Goal: Task Accomplishment & Management: Use online tool/utility

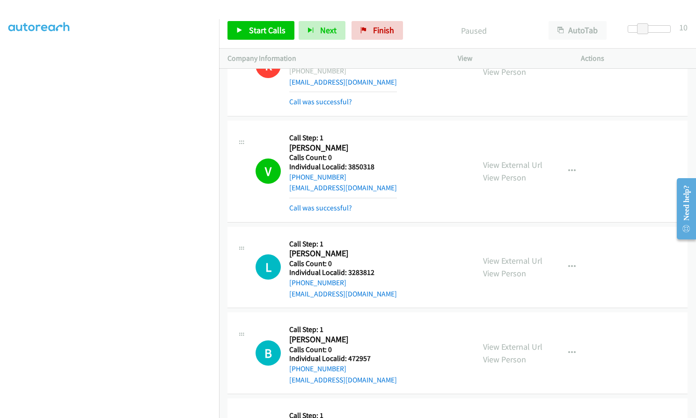
scroll to position [87, 0]
click at [319, 61] on p "Company Information" at bounding box center [333, 58] width 213 height 11
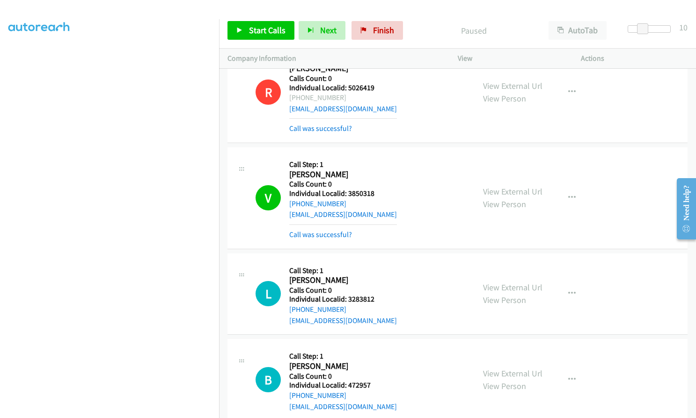
scroll to position [5128, 0]
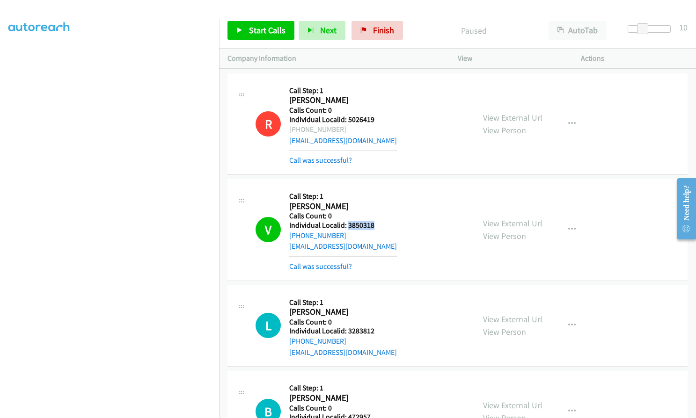
drag, startPoint x: 348, startPoint y: 192, endPoint x: 383, endPoint y: 192, distance: 35.1
click at [383, 192] on div "V Callback Scheduled Call Step: 1 [PERSON_NAME] America/[GEOGRAPHIC_DATA] Calls…" at bounding box center [360, 230] width 210 height 84
copy h5 "3850318"
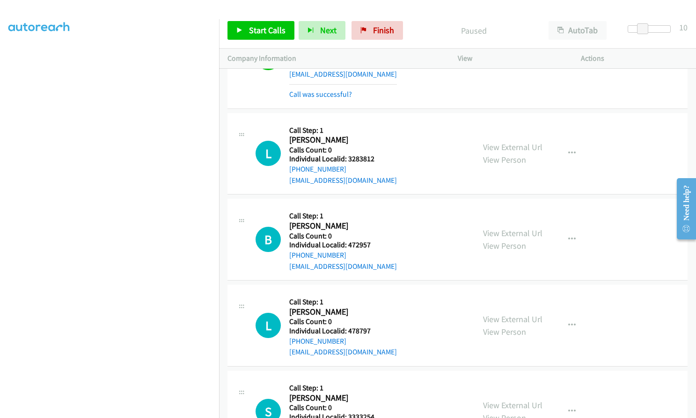
scroll to position [5303, 0]
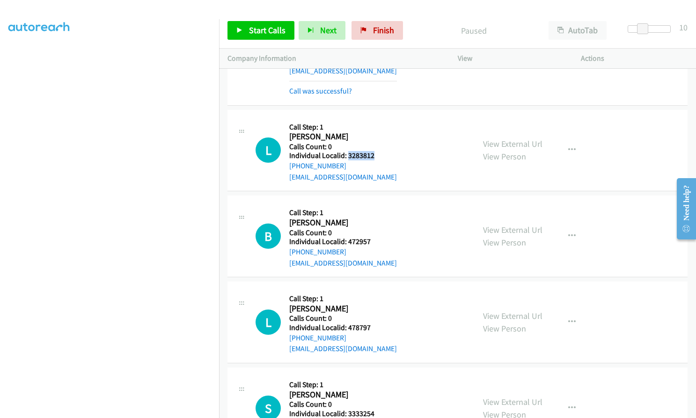
drag, startPoint x: 348, startPoint y: 121, endPoint x: 372, endPoint y: 121, distance: 24.8
click at [377, 121] on div "L Callback Scheduled Call Step: 1 [PERSON_NAME] America/New_York Calls Count: 0…" at bounding box center [360, 150] width 210 height 65
copy h5 "3283812"
drag, startPoint x: 347, startPoint y: 207, endPoint x: 385, endPoint y: 203, distance: 38.1
click at [385, 204] on div "B Callback Scheduled Call Step: 1 [PERSON_NAME] America/Los_Angeles Calls Count…" at bounding box center [360, 236] width 210 height 65
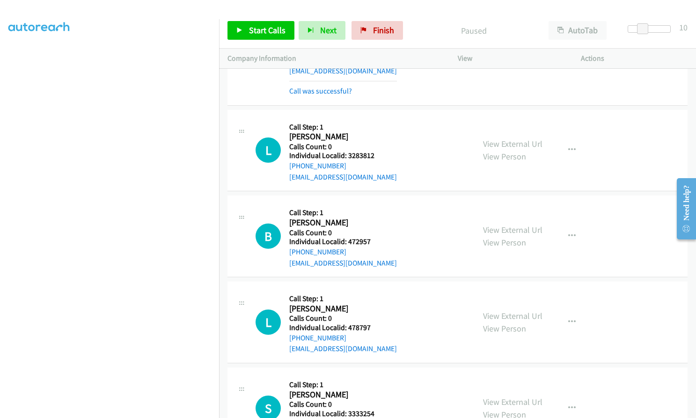
click at [365, 237] on h5 "Individual Localid: 472957" at bounding box center [343, 241] width 108 height 9
drag, startPoint x: 348, startPoint y: 208, endPoint x: 373, endPoint y: 205, distance: 25.4
click at [379, 205] on div "B Callback Scheduled Call Step: 1 [PERSON_NAME] America/Los_Angeles Calls Count…" at bounding box center [360, 236] width 210 height 65
copy h5 "472957"
drag, startPoint x: 347, startPoint y: 292, endPoint x: 376, endPoint y: 292, distance: 29.0
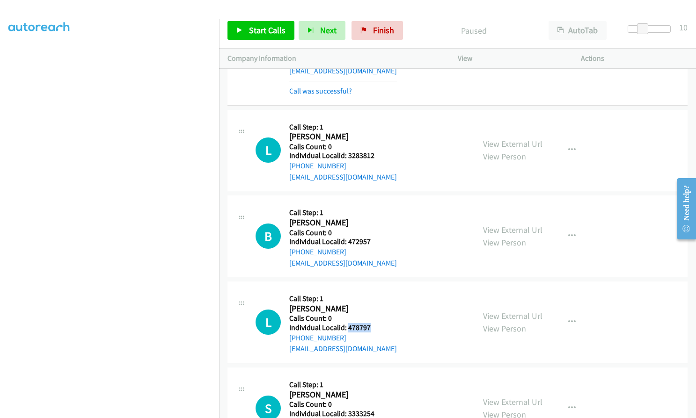
click at [376, 292] on div "L Callback Scheduled Call Step: 1 [PERSON_NAME] America/[GEOGRAPHIC_DATA] Calls…" at bounding box center [360, 322] width 210 height 65
copy h5 "478797"
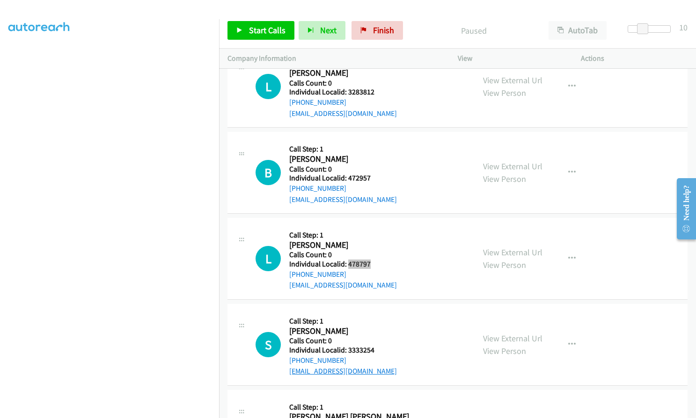
scroll to position [5373, 0]
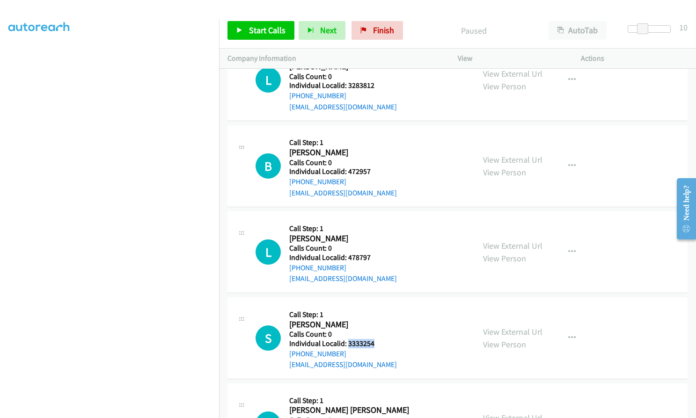
drag, startPoint x: 350, startPoint y: 310, endPoint x: 379, endPoint y: 310, distance: 29.0
click at [380, 339] on h5 "Individual Localid: 3333254" at bounding box center [343, 343] width 108 height 9
copy h5 "3333254"
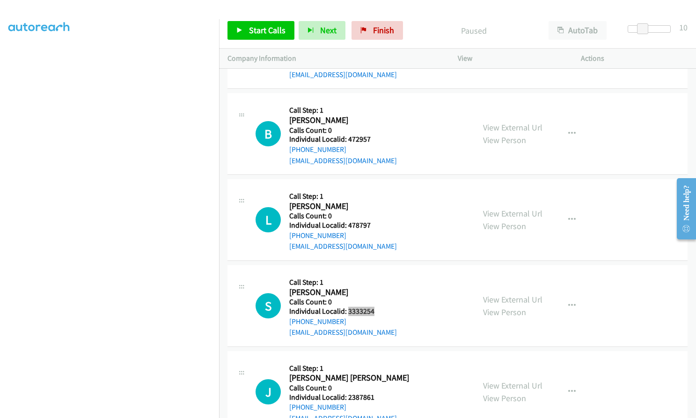
scroll to position [5444, 0]
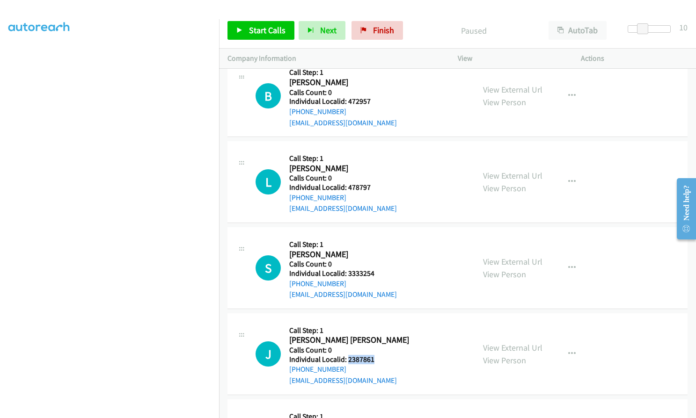
drag, startPoint x: 348, startPoint y: 324, endPoint x: 376, endPoint y: 324, distance: 28.1
click at [376, 324] on div "J Callback Scheduled Call Step: 1 [PERSON_NAME] [PERSON_NAME] America/New_York …" at bounding box center [360, 354] width 210 height 65
copy h5 "2387861"
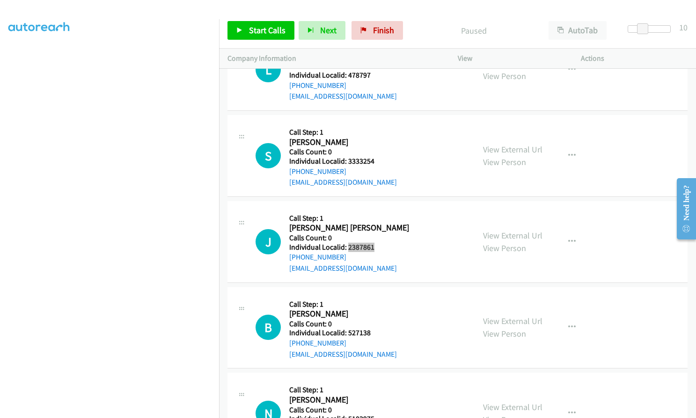
scroll to position [5572, 0]
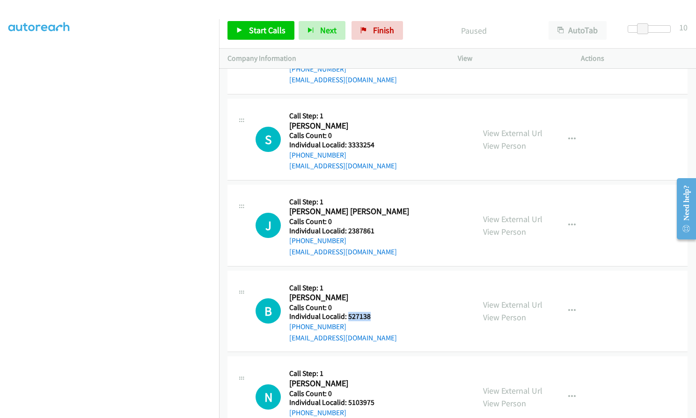
drag, startPoint x: 347, startPoint y: 283, endPoint x: 375, endPoint y: 284, distance: 28.5
click at [377, 284] on div "B Callback Scheduled Call Step: 1 [PERSON_NAME] America/New_York Calls Count: 0…" at bounding box center [360, 311] width 210 height 65
copy h5 "527138"
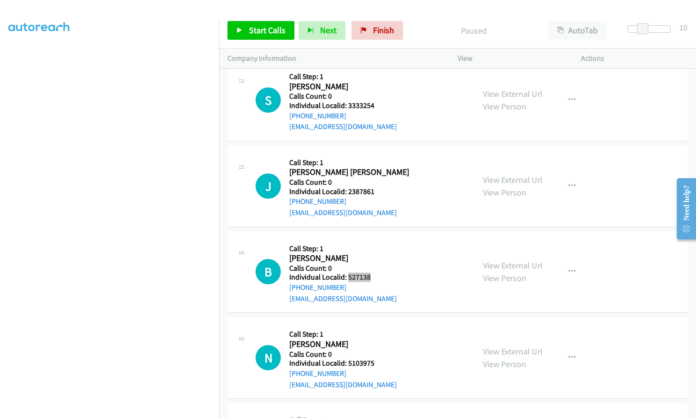
scroll to position [5678, 0]
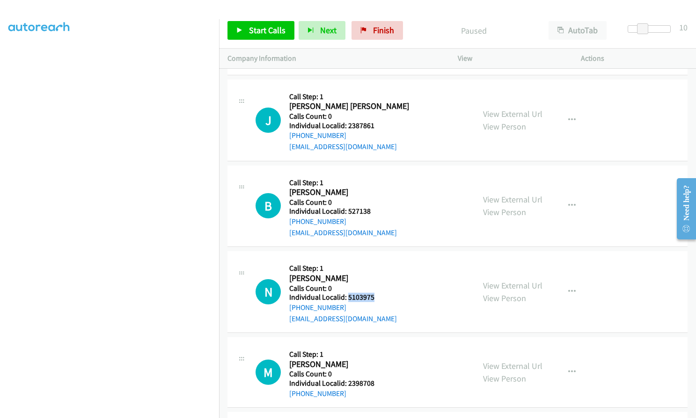
drag, startPoint x: 348, startPoint y: 264, endPoint x: 376, endPoint y: 263, distance: 28.5
click at [376, 293] on h5 "Individual Localid: 5103975" at bounding box center [343, 297] width 108 height 9
copy h5 "5103975"
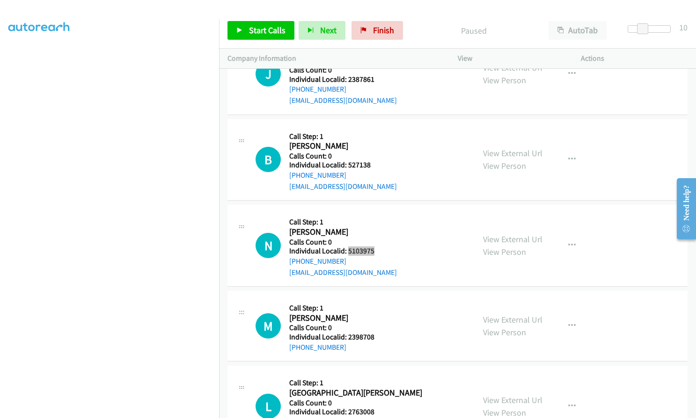
scroll to position [5724, 0]
drag, startPoint x: 346, startPoint y: 302, endPoint x: 376, endPoint y: 301, distance: 29.9
click at [376, 301] on div "M Callback Scheduled Call Step: 1 [PERSON_NAME] America/New_York Calls Count: 0…" at bounding box center [360, 325] width 210 height 53
copy h5 "2398708"
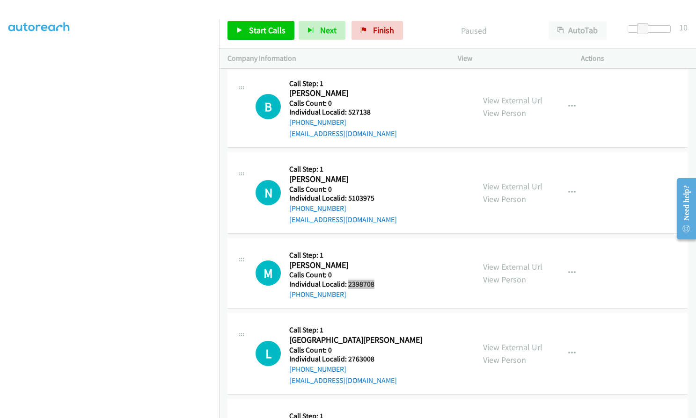
scroll to position [5783, 0]
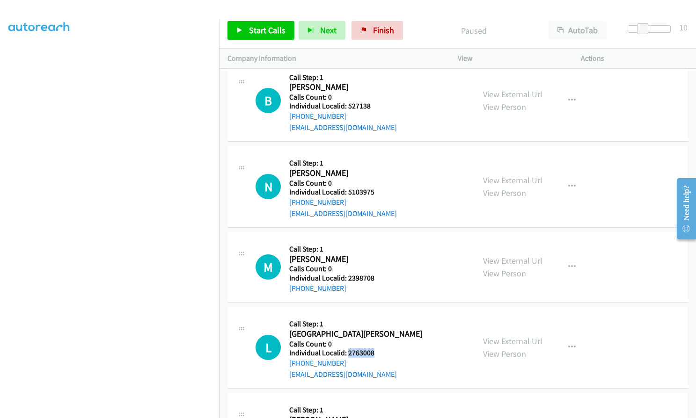
drag, startPoint x: 362, startPoint y: 320, endPoint x: 377, endPoint y: 320, distance: 15.9
click at [377, 320] on div "L Callback Scheduled Call Step: 1 [GEOGRAPHIC_DATA][PERSON_NAME] America/New_Yo…" at bounding box center [360, 347] width 210 height 65
copy h5 "2763008"
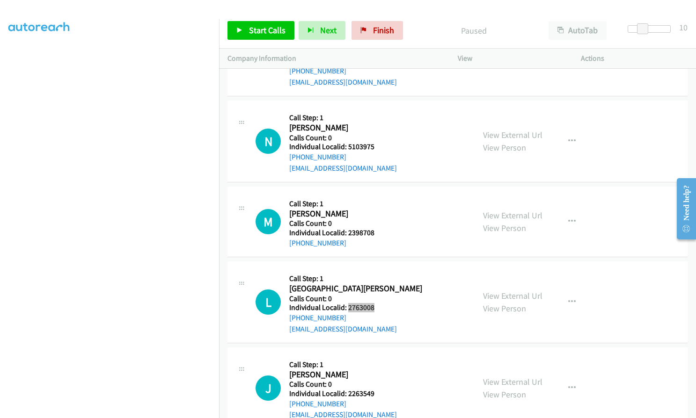
scroll to position [5830, 0]
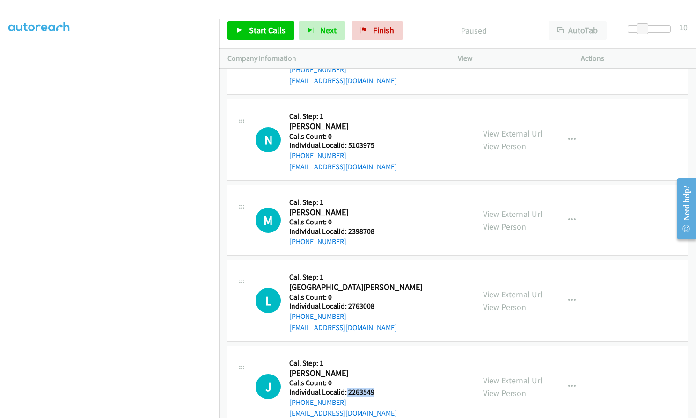
drag, startPoint x: 346, startPoint y: 362, endPoint x: 380, endPoint y: 362, distance: 34.1
click at [380, 362] on div "J Callback Scheduled Call Step: 1 [PERSON_NAME] America/New_York Calls Count: 0…" at bounding box center [360, 387] width 210 height 65
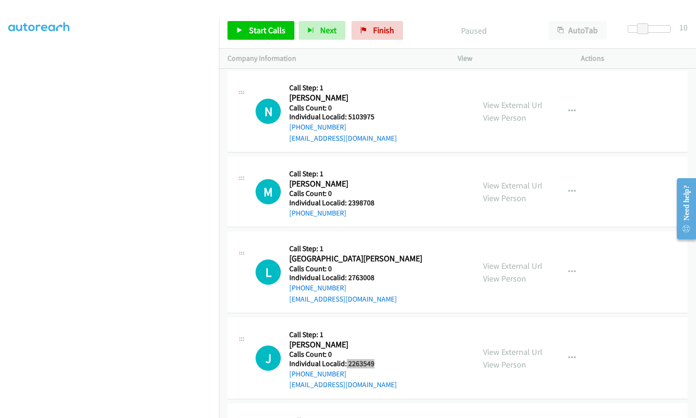
scroll to position [5958, 0]
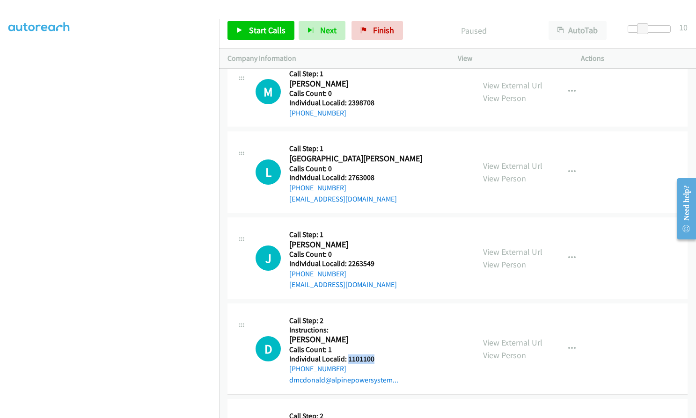
drag, startPoint x: 348, startPoint y: 325, endPoint x: 377, endPoint y: 326, distance: 29.0
click at [377, 355] on h5 "Individual Localid: 1101100" at bounding box center [343, 359] width 109 height 9
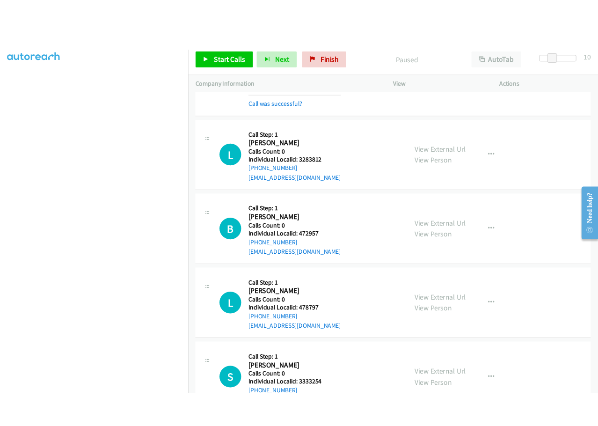
scroll to position [5303, 0]
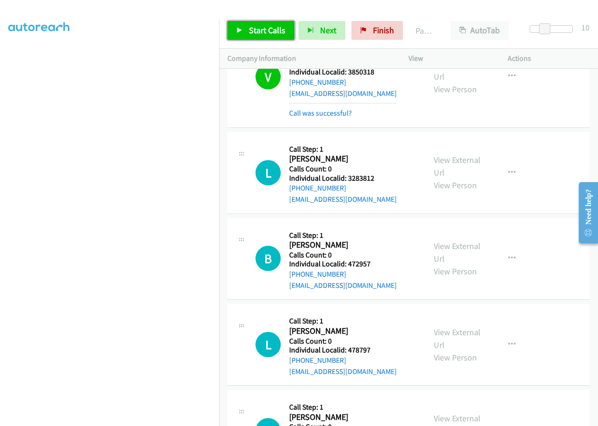
click at [260, 31] on span "Start Calls" at bounding box center [267, 30] width 36 height 11
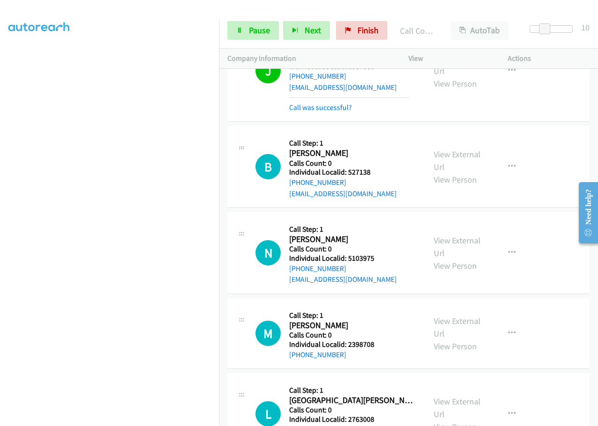
scroll to position [5818, 0]
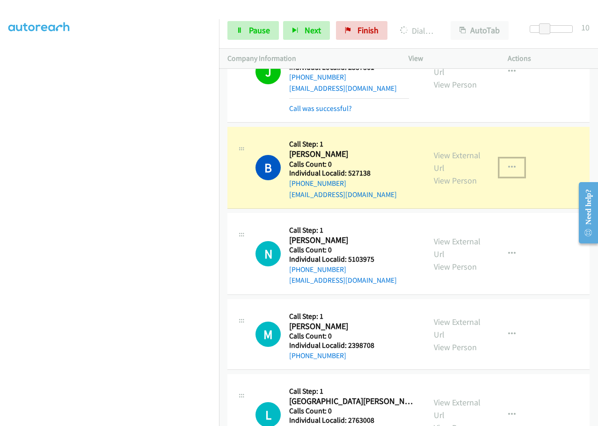
click at [448, 164] on icon "button" at bounding box center [511, 167] width 7 height 7
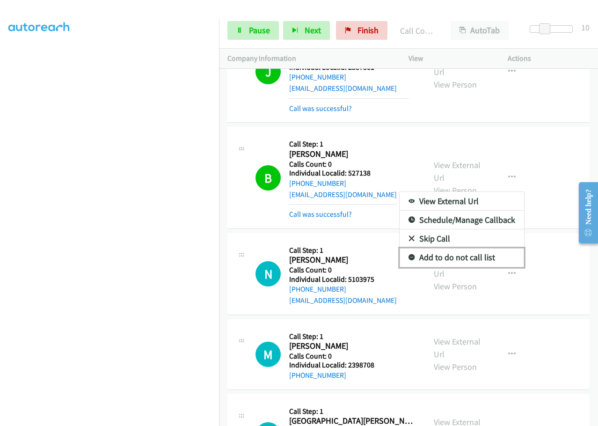
click at [405, 248] on link "Add to do not call list" at bounding box center [461, 257] width 124 height 19
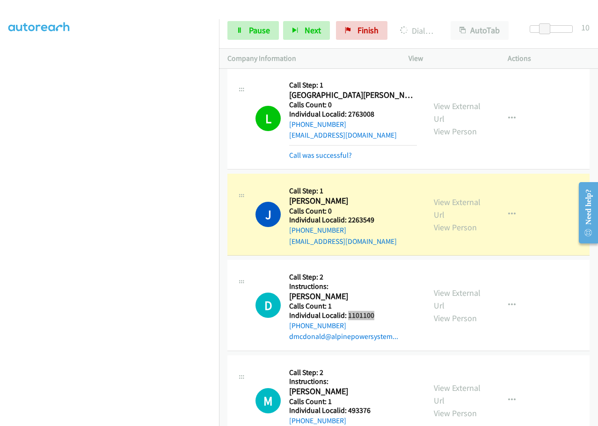
scroll to position [6262, 0]
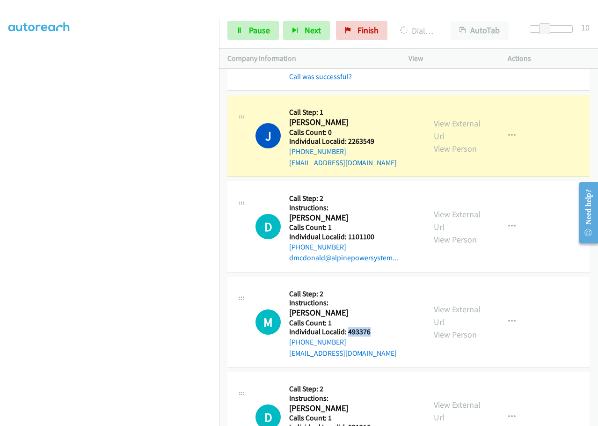
drag, startPoint x: 346, startPoint y: 275, endPoint x: 380, endPoint y: 275, distance: 33.7
click at [380, 285] on div "M Callback Scheduled Call Step: 2 Instructions: [PERSON_NAME] America/New_York …" at bounding box center [335, 322] width 161 height 74
drag, startPoint x: 345, startPoint y: 372, endPoint x: 377, endPoint y: 371, distance: 31.8
click at [377, 380] on div "D Callback Scheduled Call Step: 2 Instructions: [PERSON_NAME] America/New_York …" at bounding box center [335, 417] width 161 height 74
drag, startPoint x: 503, startPoint y: 169, endPoint x: 500, endPoint y: 179, distance: 10.4
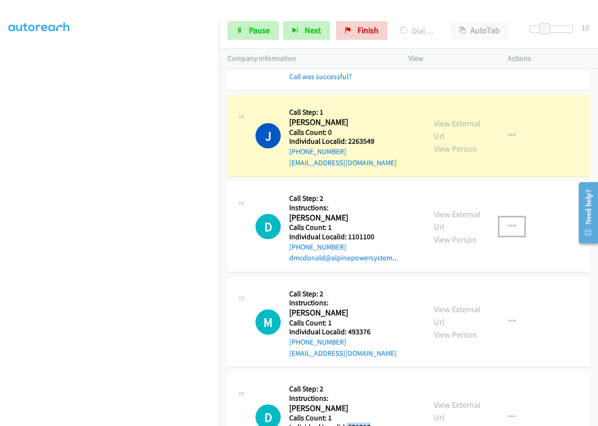
click at [448, 223] on icon "button" at bounding box center [511, 226] width 7 height 7
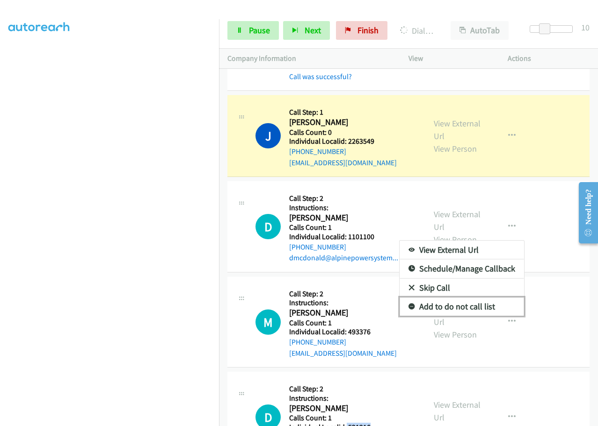
click at [408, 304] on icon at bounding box center [411, 307] width 7 height 7
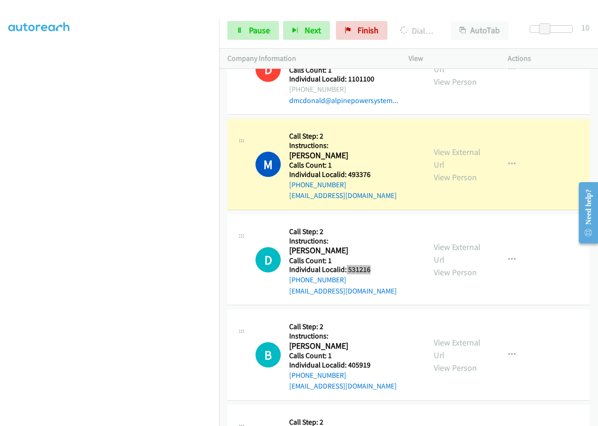
scroll to position [6449, 0]
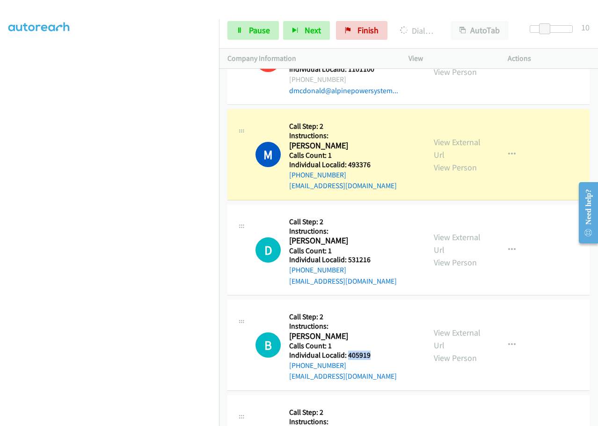
drag, startPoint x: 348, startPoint y: 297, endPoint x: 382, endPoint y: 298, distance: 34.2
click at [382, 308] on div "B Callback Scheduled Call Step: 2 Instructions: [PERSON_NAME] America/New_York …" at bounding box center [335, 345] width 161 height 74
drag, startPoint x: 349, startPoint y: 394, endPoint x: 374, endPoint y: 392, distance: 24.4
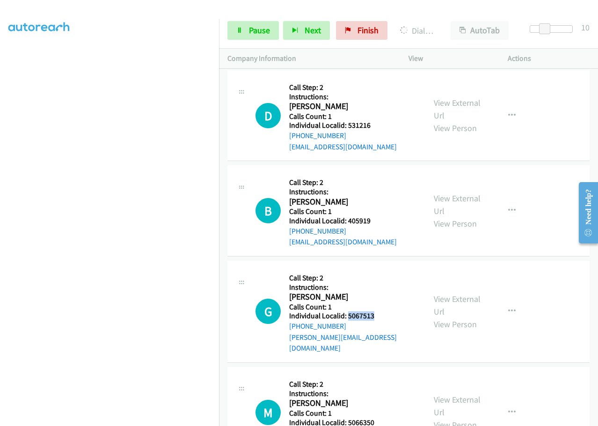
scroll to position [6590, 0]
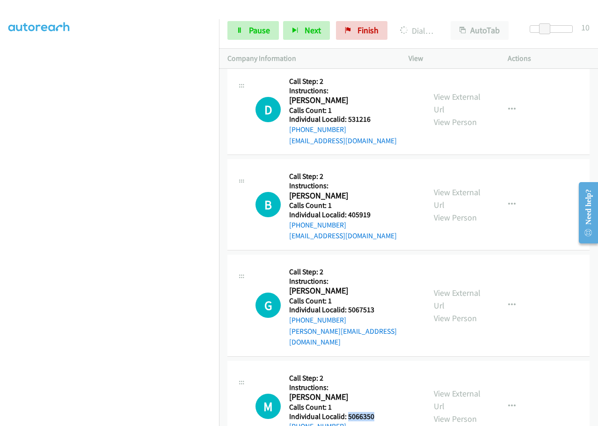
drag, startPoint x: 348, startPoint y: 349, endPoint x: 375, endPoint y: 348, distance: 27.2
click at [375, 369] on div "M Callback Scheduled Call Step: 2 Instructions: [PERSON_NAME] America/[GEOGRAPH…" at bounding box center [335, 406] width 161 height 74
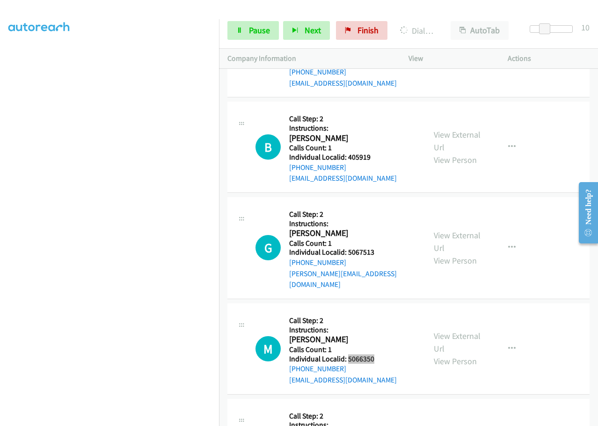
scroll to position [6671, 0]
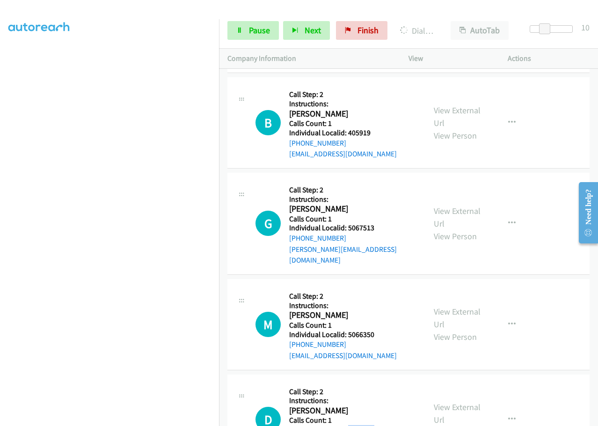
drag, startPoint x: 348, startPoint y: 363, endPoint x: 380, endPoint y: 361, distance: 32.3
click at [380, 425] on h5 "Individual Localid: 3727438" at bounding box center [343, 429] width 108 height 9
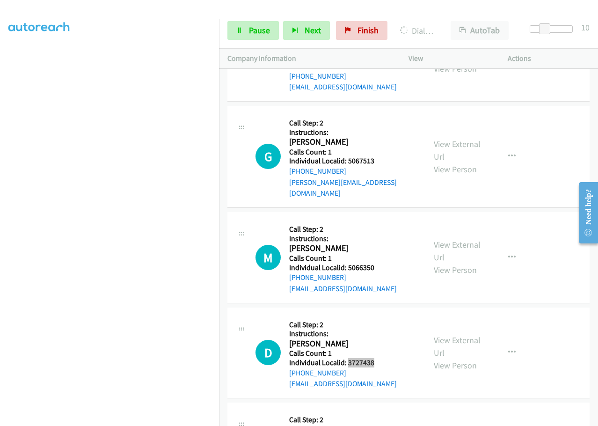
scroll to position [6753, 0]
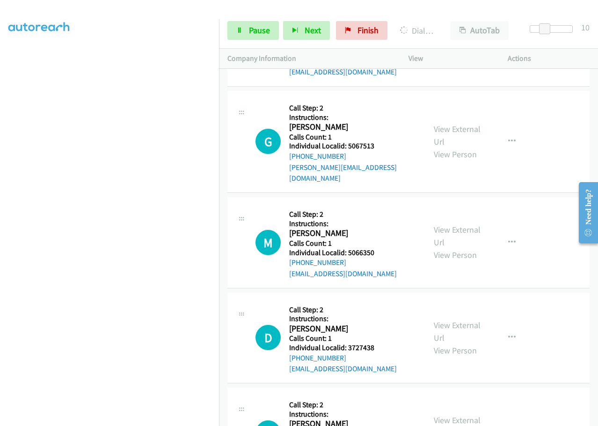
drag, startPoint x: 347, startPoint y: 376, endPoint x: 377, endPoint y: 376, distance: 29.9
click at [377, 396] on div "J Callback Scheduled Call Step: 2 Instructions: [PERSON_NAME] America/New_York …" at bounding box center [335, 433] width 161 height 74
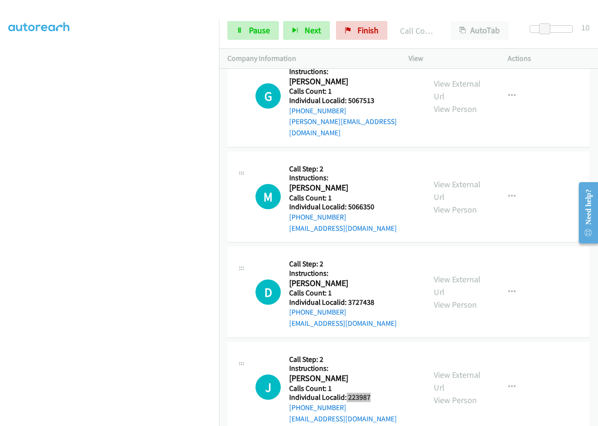
scroll to position [6890, 0]
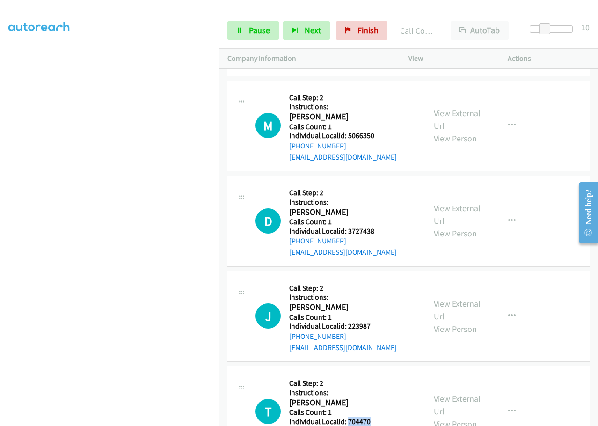
drag, startPoint x: 348, startPoint y: 357, endPoint x: 381, endPoint y: 354, distance: 32.4
click at [381, 374] on div "T Callback Scheduled Call Step: 2 Instructions: [PERSON_NAME] America/[GEOGRAPH…" at bounding box center [335, 411] width 161 height 74
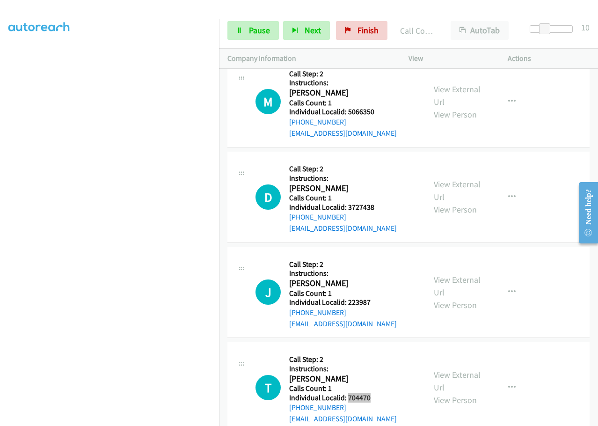
scroll to position [7007, 0]
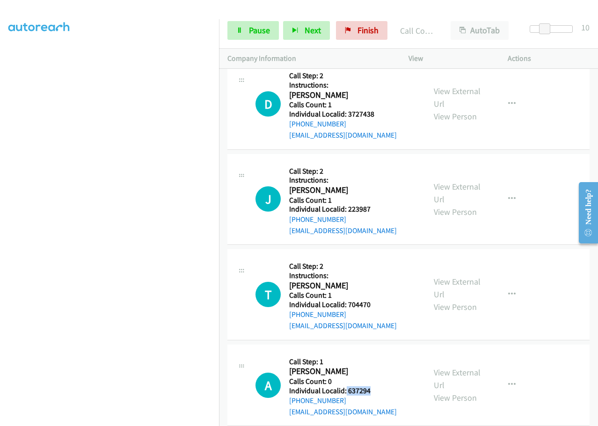
drag, startPoint x: 350, startPoint y: 325, endPoint x: 379, endPoint y: 325, distance: 29.5
click at [379, 353] on div "A Callback Scheduled Call Step: 1 [PERSON_NAME] America/Los_Angeles Calls Count…" at bounding box center [335, 385] width 161 height 65
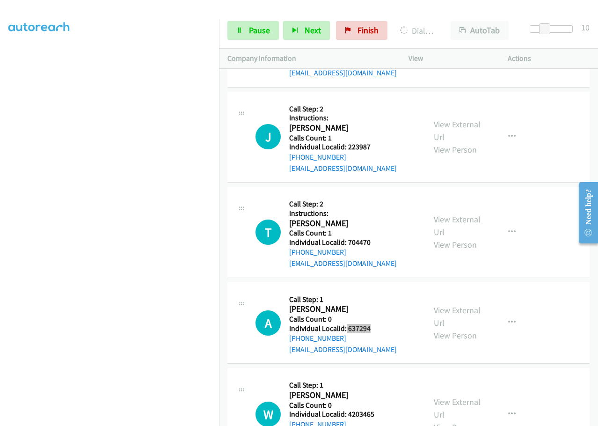
scroll to position [7077, 0]
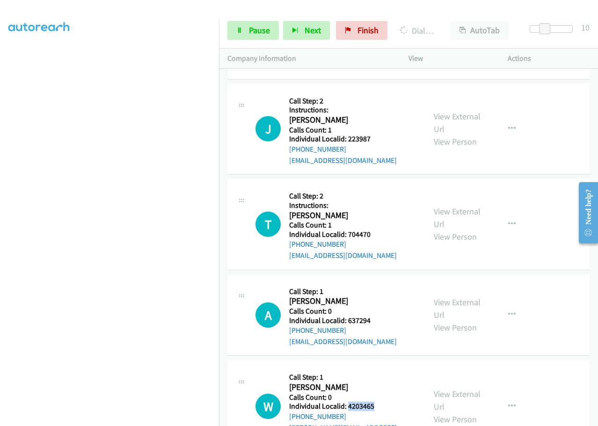
drag, startPoint x: 348, startPoint y: 338, endPoint x: 380, endPoint y: 338, distance: 31.8
click at [380, 368] on div "W Callback Scheduled Call Step: 1 [PERSON_NAME] America/Los_Angeles Calls Count…" at bounding box center [335, 405] width 161 height 75
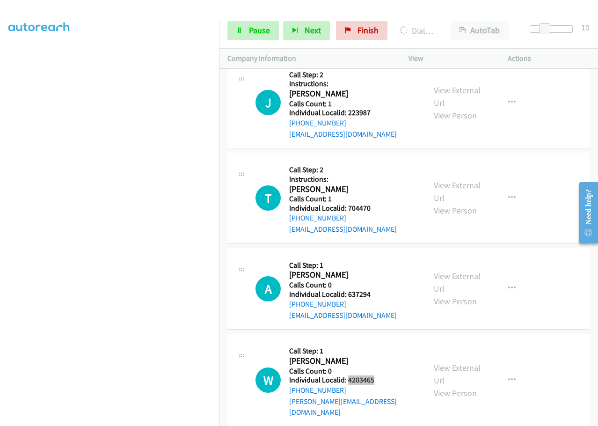
scroll to position [7147, 0]
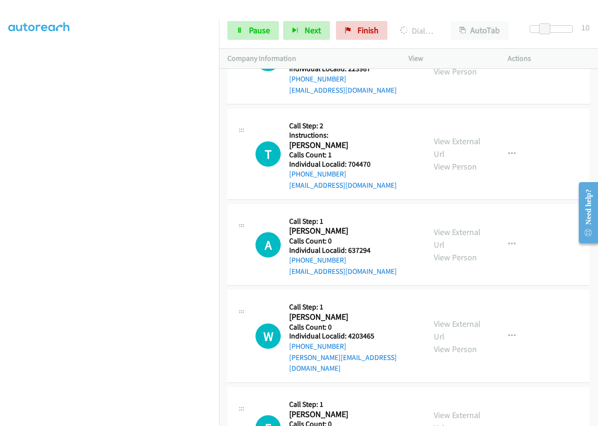
drag, startPoint x: 346, startPoint y: 355, endPoint x: 380, endPoint y: 351, distance: 34.3
click at [380, 395] on div "E Callback Scheduled Call Step: 1 [PERSON_NAME] America/New_York Calls Count: 0…" at bounding box center [335, 427] width 161 height 65
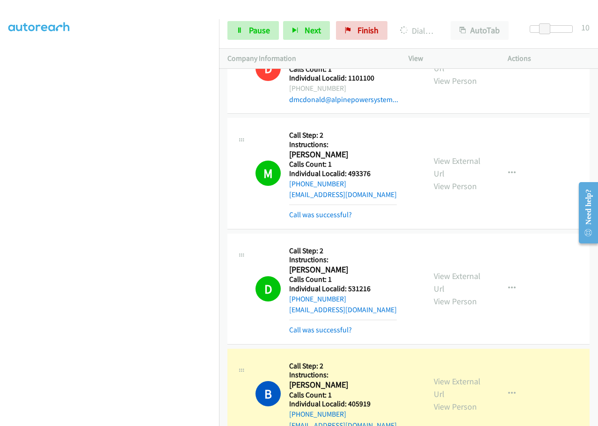
scroll to position [6407, 0]
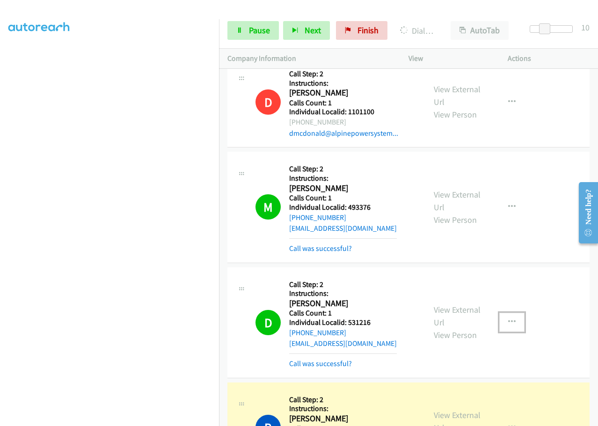
click at [448, 318] on icon "button" at bounding box center [511, 321] width 7 height 7
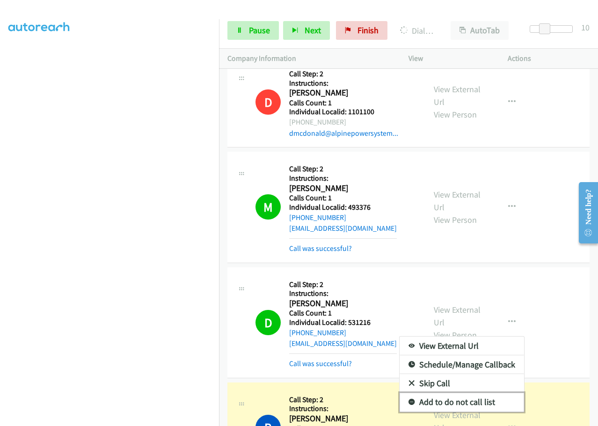
click at [408, 399] on icon at bounding box center [411, 402] width 7 height 7
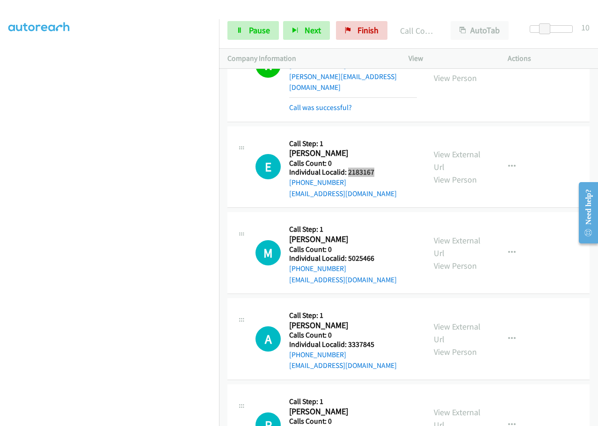
scroll to position [7588, 0]
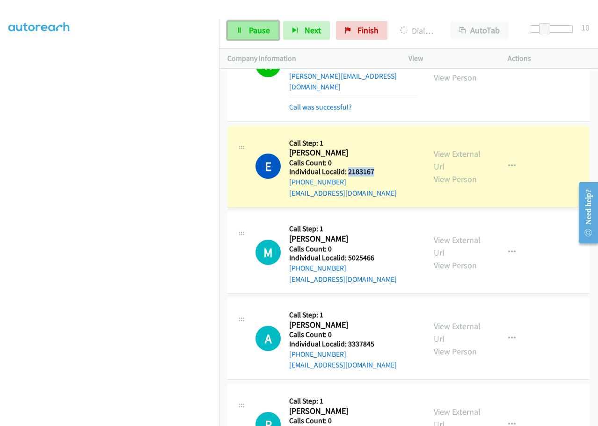
click at [269, 22] on link "Pause" at bounding box center [252, 30] width 51 height 19
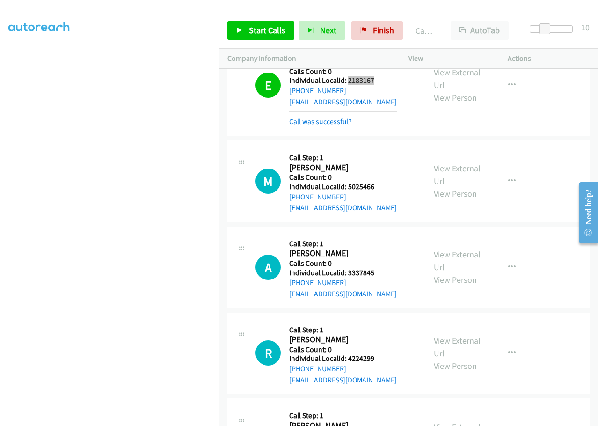
scroll to position [7681, 0]
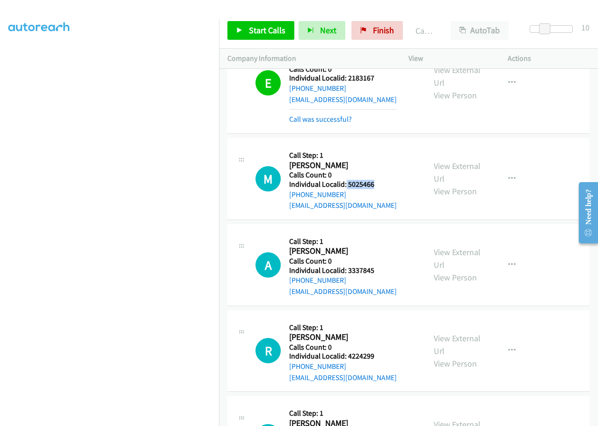
drag, startPoint x: 346, startPoint y: 106, endPoint x: 377, endPoint y: 106, distance: 30.9
click at [377, 146] on div "M Callback Scheduled Call Step: 1 [PERSON_NAME] America/Los_Angeles Calls Count…" at bounding box center [335, 178] width 161 height 65
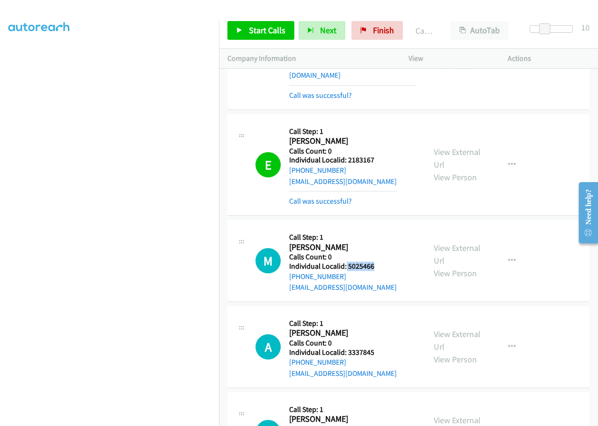
scroll to position [7611, 0]
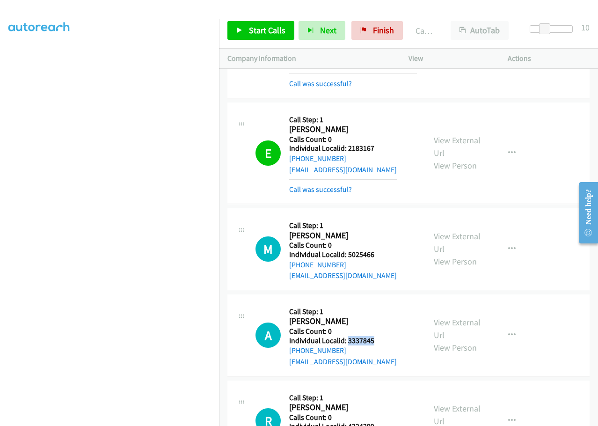
drag, startPoint x: 348, startPoint y: 260, endPoint x: 377, endPoint y: 259, distance: 29.0
click at [377, 303] on div "A Callback Scheduled Call Step: 1 [PERSON_NAME] America/[GEOGRAPHIC_DATA] Calls…" at bounding box center [335, 335] width 161 height 65
drag, startPoint x: 347, startPoint y: 348, endPoint x: 375, endPoint y: 347, distance: 27.6
click at [375, 389] on div "R Callback Scheduled Call Step: 1 [PERSON_NAME] America/New_York Calls Count: 0…" at bounding box center [335, 421] width 161 height 65
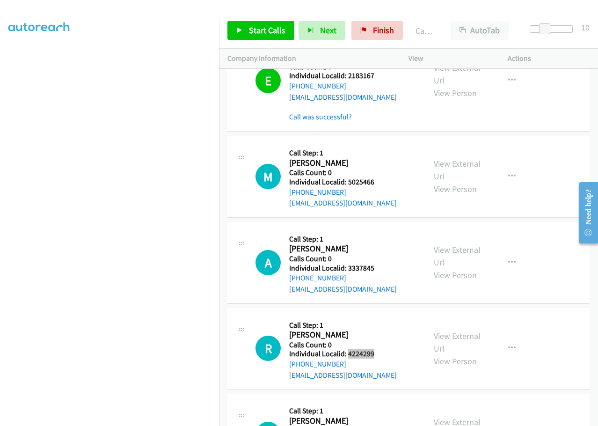
scroll to position [7693, 0]
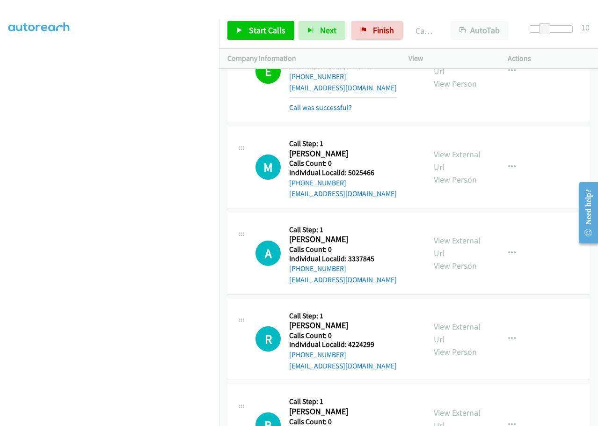
drag, startPoint x: 348, startPoint y: 352, endPoint x: 380, endPoint y: 352, distance: 32.3
click at [380, 392] on div "B Callback Scheduled Call Step: 1 [PERSON_NAME] America/[GEOGRAPHIC_DATA] Calls…" at bounding box center [335, 424] width 161 height 65
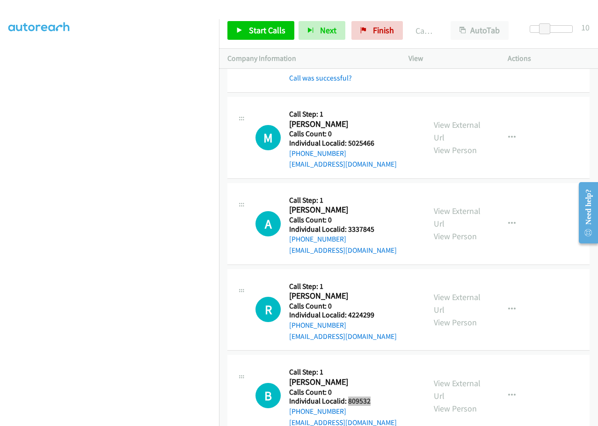
scroll to position [7798, 0]
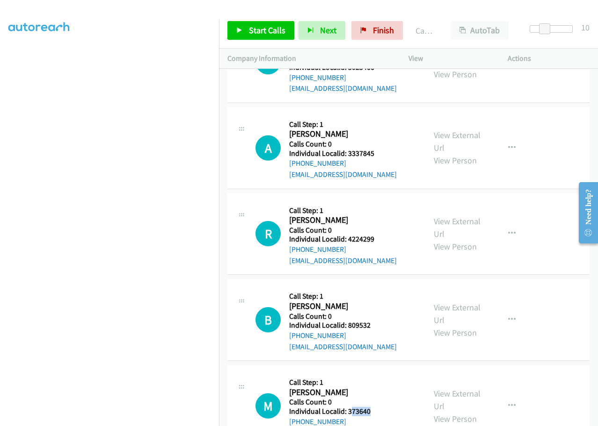
drag, startPoint x: 349, startPoint y: 334, endPoint x: 374, endPoint y: 335, distance: 24.3
click at [374, 373] on div "M Callback Scheduled Call Step: 1 [PERSON_NAME] America/New_York Calls Count: 0…" at bounding box center [335, 405] width 161 height 65
click at [361, 387] on h2 "[PERSON_NAME]" at bounding box center [343, 392] width 108 height 11
drag, startPoint x: 351, startPoint y: 331, endPoint x: 379, endPoint y: 333, distance: 27.7
click at [379, 373] on div "M Callback Scheduled Call Step: 1 [PERSON_NAME] America/New_York Calls Count: 0…" at bounding box center [335, 405] width 161 height 65
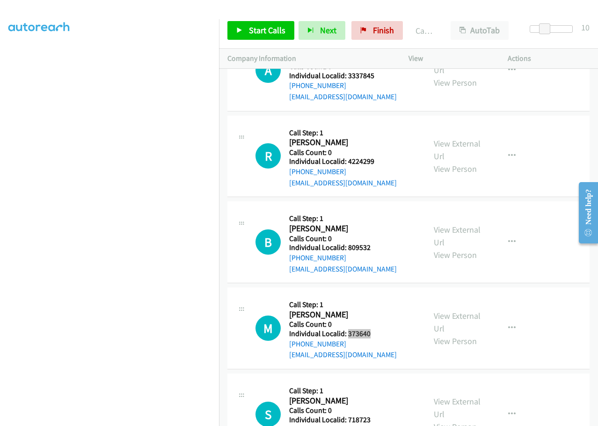
scroll to position [7880, 0]
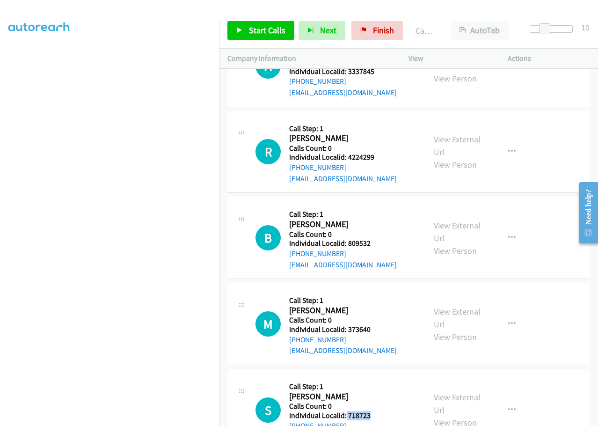
drag, startPoint x: 345, startPoint y: 340, endPoint x: 375, endPoint y: 339, distance: 30.4
click at [375, 377] on div "S Callback Scheduled Call Step: 1 [PERSON_NAME] America/New_York Calls Count: 0…" at bounding box center [335, 409] width 161 height 65
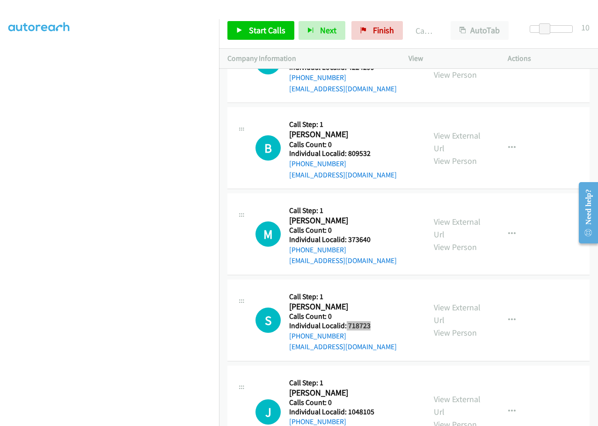
scroll to position [7997, 0]
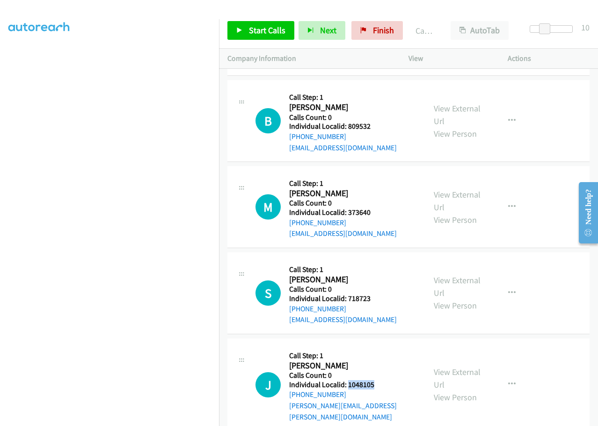
drag, startPoint x: 347, startPoint y: 307, endPoint x: 374, endPoint y: 304, distance: 27.7
click at [377, 347] on div "J Callback Scheduled Call Step: 1 [PERSON_NAME] America/New_York Calls Count: 0…" at bounding box center [335, 384] width 161 height 75
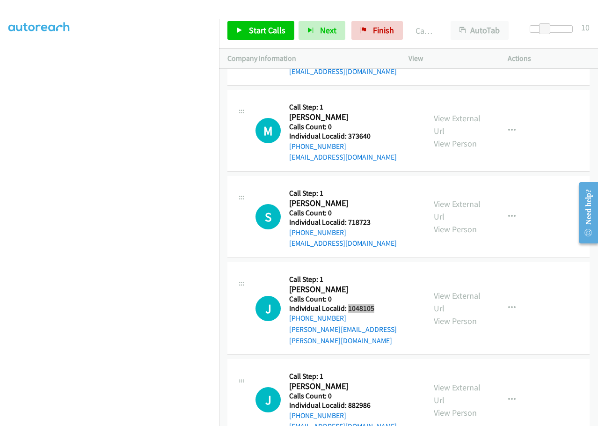
scroll to position [8079, 0]
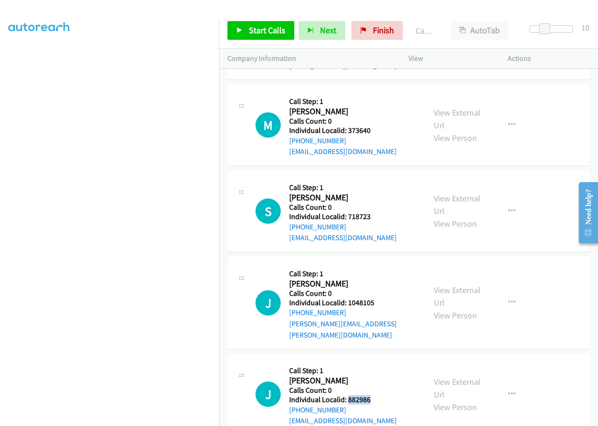
drag, startPoint x: 347, startPoint y: 308, endPoint x: 377, endPoint y: 310, distance: 30.4
click at [377, 362] on div "J Callback Scheduled Call Step: 1 [PERSON_NAME] America/New_York Calls Count: 0…" at bounding box center [335, 394] width 161 height 65
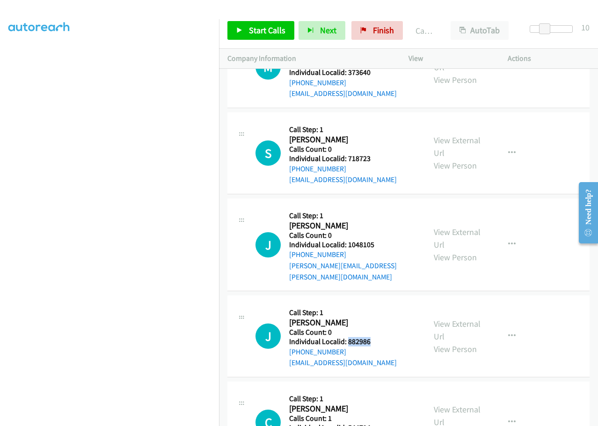
scroll to position [8137, 0]
drag, startPoint x: 347, startPoint y: 339, endPoint x: 383, endPoint y: 338, distance: 36.5
click at [383, 389] on div "C Callback Scheduled Call Step: 1 [PERSON_NAME] America/[GEOGRAPHIC_DATA] Calls…" at bounding box center [335, 421] width 161 height 65
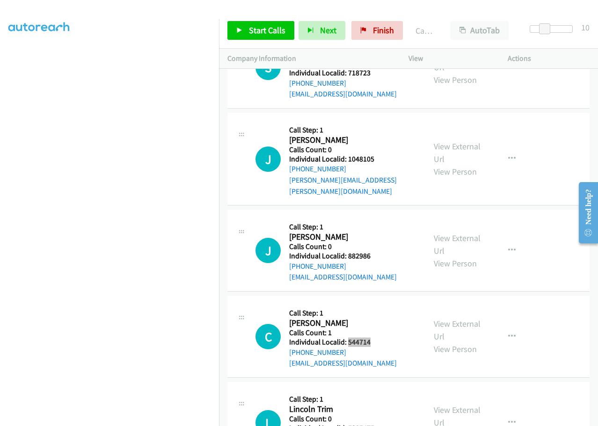
scroll to position [8231, 0]
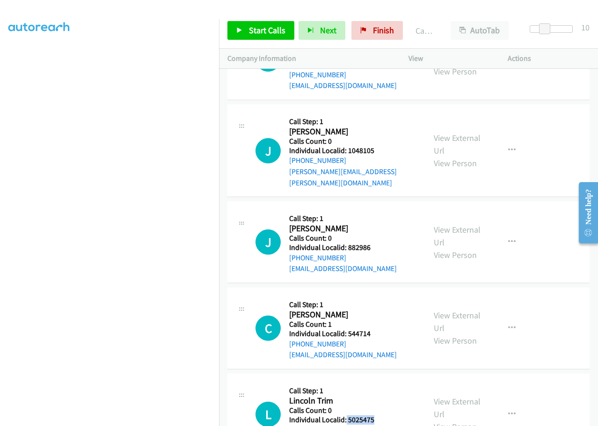
drag, startPoint x: 345, startPoint y: 332, endPoint x: 380, endPoint y: 331, distance: 35.1
click at [380, 382] on div "L Callback Scheduled Call Step: 1 Lincoln Trim America/New_York Calls Count: 0 …" at bounding box center [335, 414] width 161 height 65
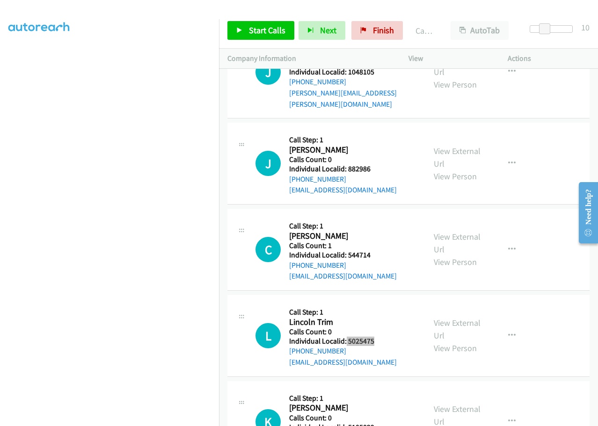
scroll to position [8313, 0]
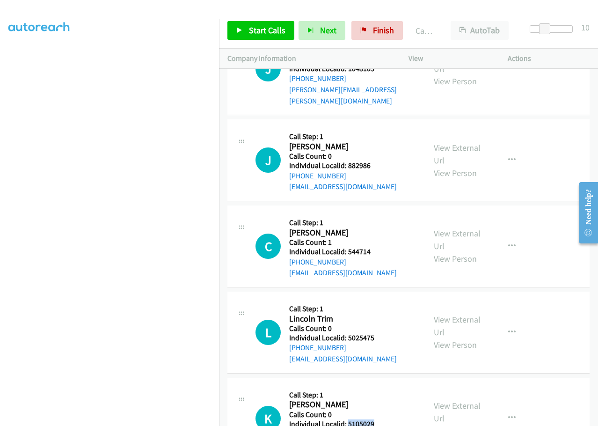
drag, startPoint x: 347, startPoint y: 334, endPoint x: 381, endPoint y: 335, distance: 34.1
click at [381, 386] on div "K Callback Scheduled Call Step: 1 [PERSON_NAME] America/[GEOGRAPHIC_DATA] Calls…" at bounding box center [335, 418] width 161 height 65
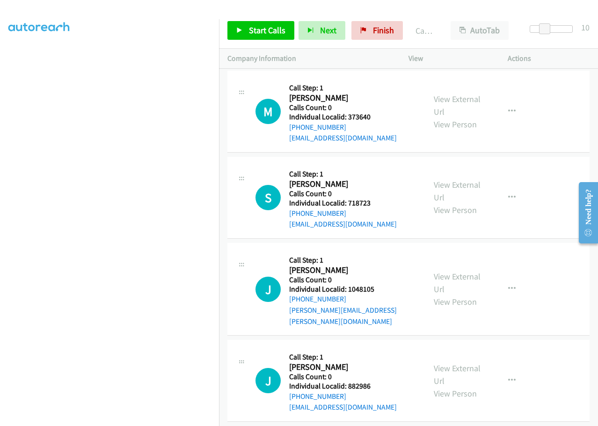
scroll to position [8091, 0]
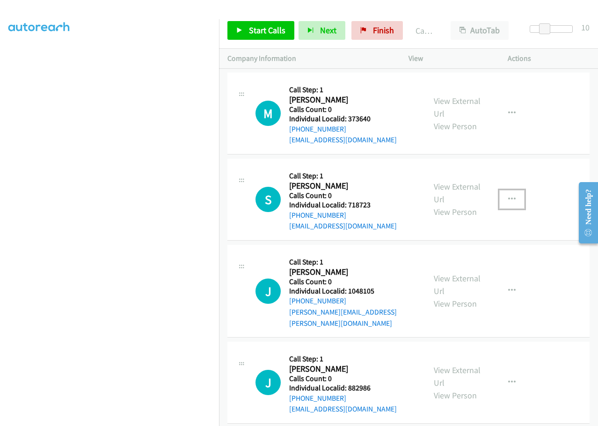
click at [448, 196] on icon "button" at bounding box center [511, 199] width 7 height 7
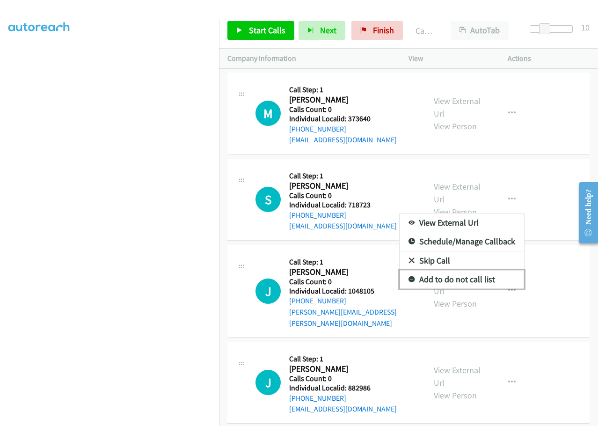
click at [445, 270] on link "Add to do not call list" at bounding box center [461, 279] width 124 height 19
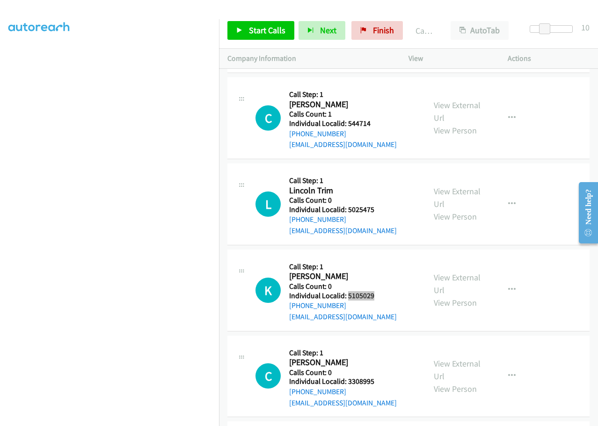
scroll to position [8488, 0]
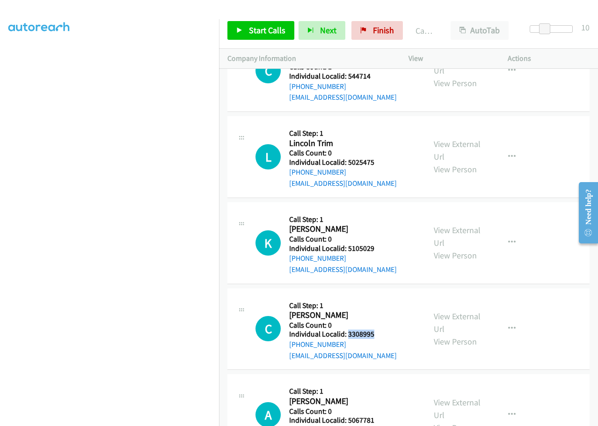
drag, startPoint x: 346, startPoint y: 246, endPoint x: 384, endPoint y: 246, distance: 37.9
click at [384, 297] on div "C Callback Scheduled Call Step: 1 [PERSON_NAME] America/Los_Angeles Calls Count…" at bounding box center [335, 329] width 161 height 65
click at [258, 34] on span "Start Calls" at bounding box center [267, 30] width 36 height 11
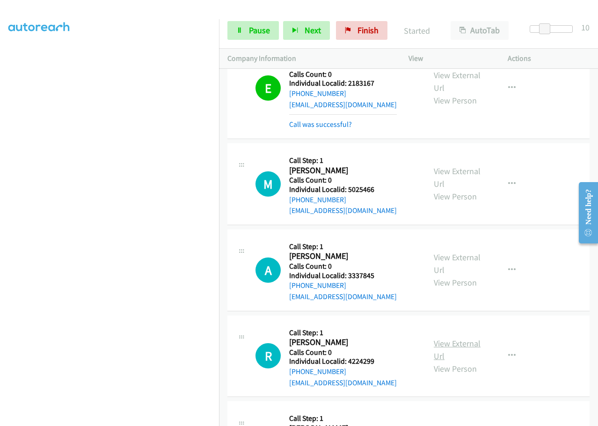
scroll to position [7681, 0]
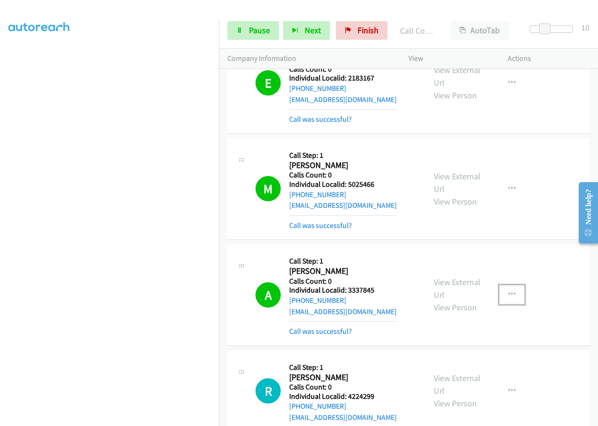
click at [448, 290] on icon "button" at bounding box center [511, 293] width 7 height 7
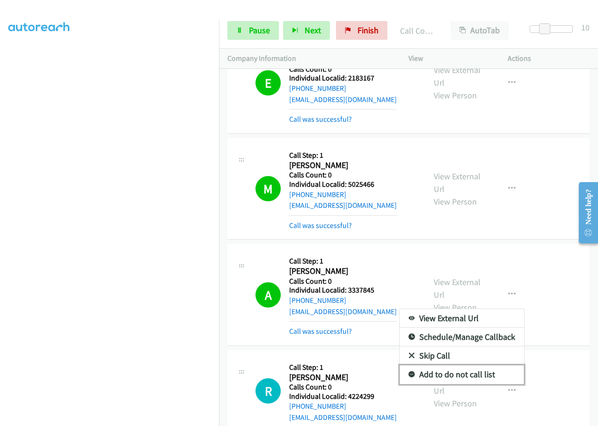
click at [408, 371] on icon at bounding box center [411, 374] width 7 height 7
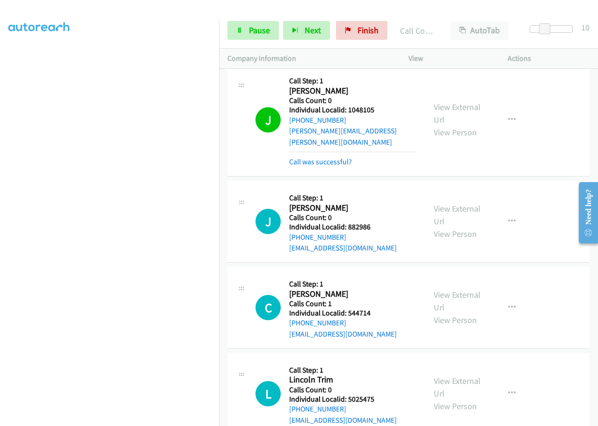
scroll to position [8383, 0]
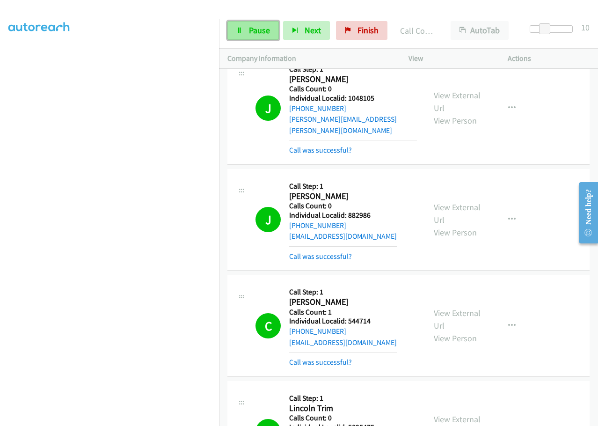
click at [254, 32] on span "Pause" at bounding box center [259, 30] width 21 height 11
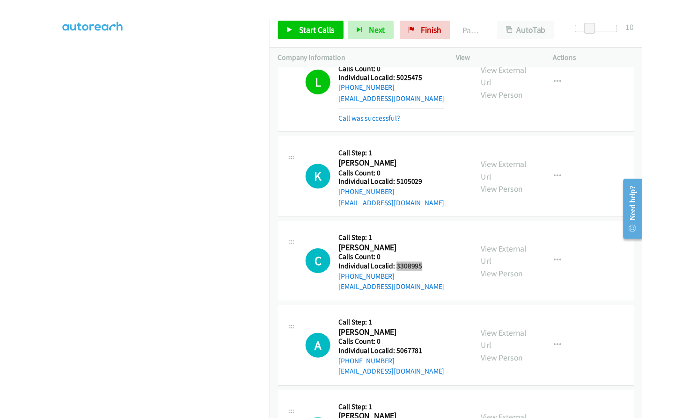
scroll to position [8734, 0]
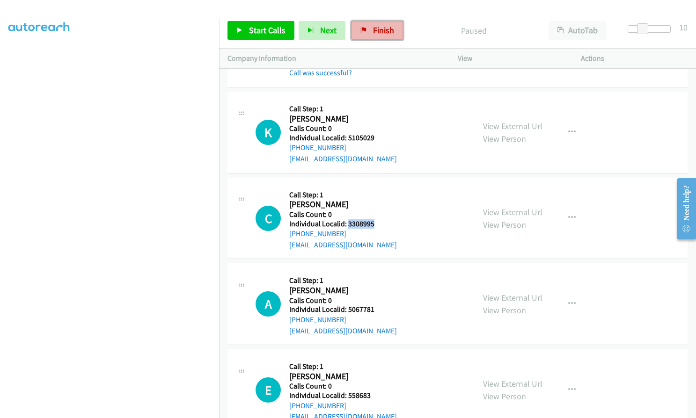
click at [376, 36] on link "Finish" at bounding box center [376, 30] width 51 height 19
